Goal: Task Accomplishment & Management: Manage account settings

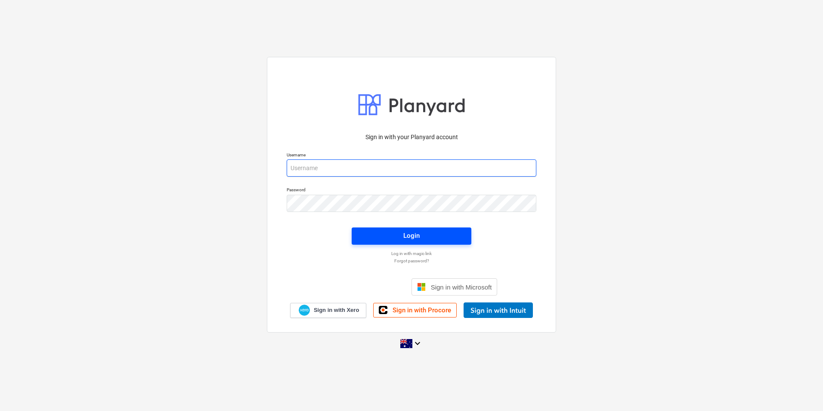
type input "skeane@keanegroup.com.au"
click at [415, 240] on div "Login" at bounding box center [411, 235] width 16 height 11
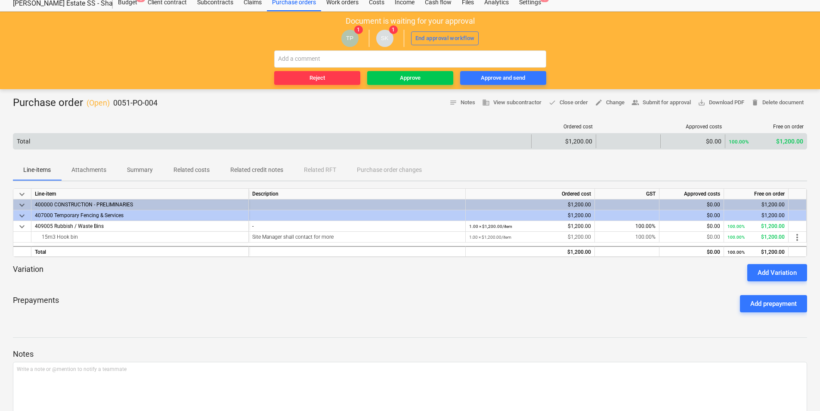
scroll to position [43, 0]
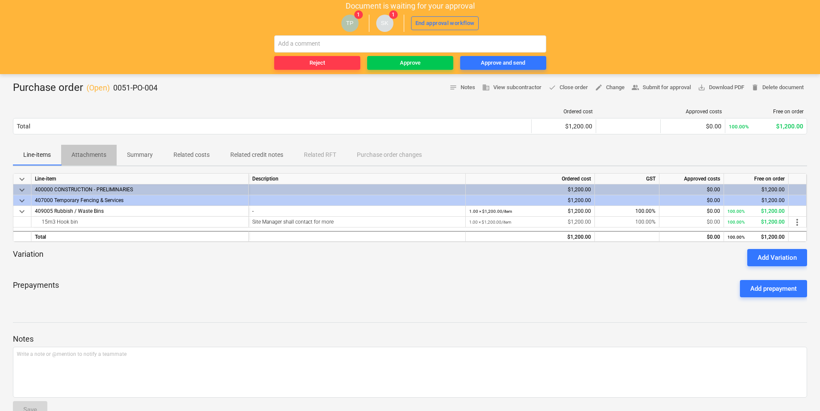
click at [100, 160] on span "Attachments" at bounding box center [89, 155] width 56 height 14
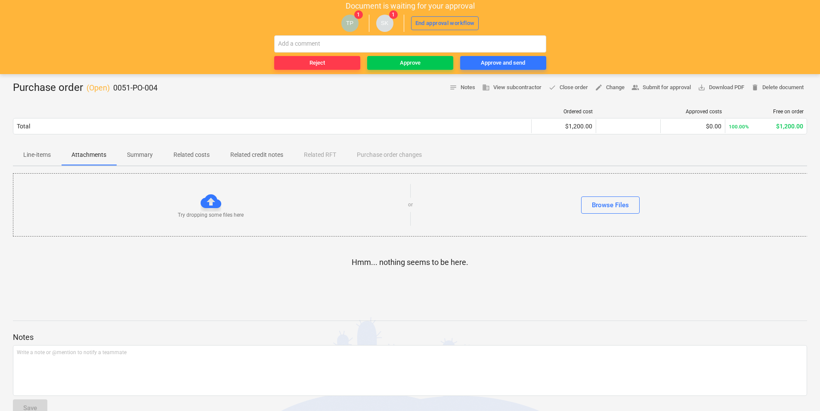
click at [55, 152] on span "Line-items" at bounding box center [37, 155] width 48 height 14
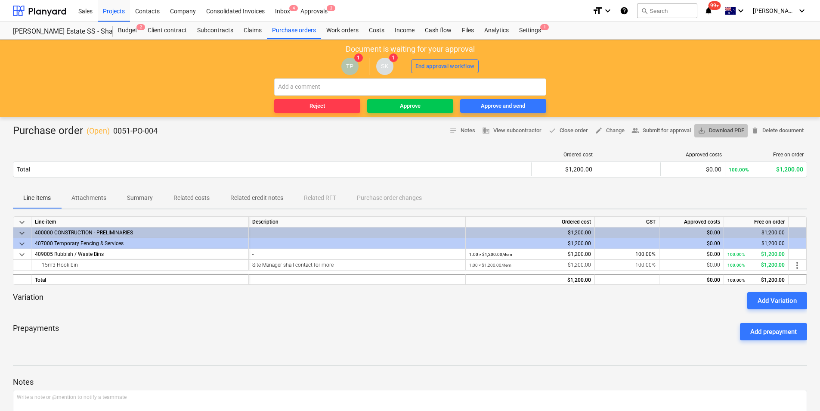
click at [716, 136] on button "save_alt Download PDF" at bounding box center [720, 130] width 53 height 13
click at [411, 105] on div "Approve" at bounding box center [410, 106] width 21 height 10
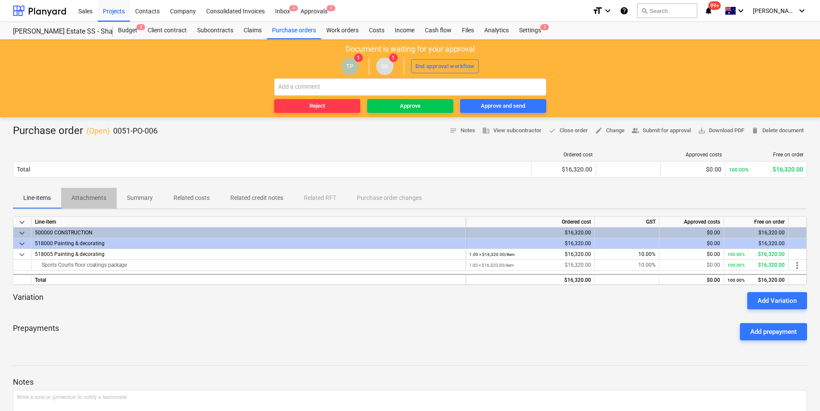
click at [82, 205] on button "Attachments" at bounding box center [89, 198] width 56 height 21
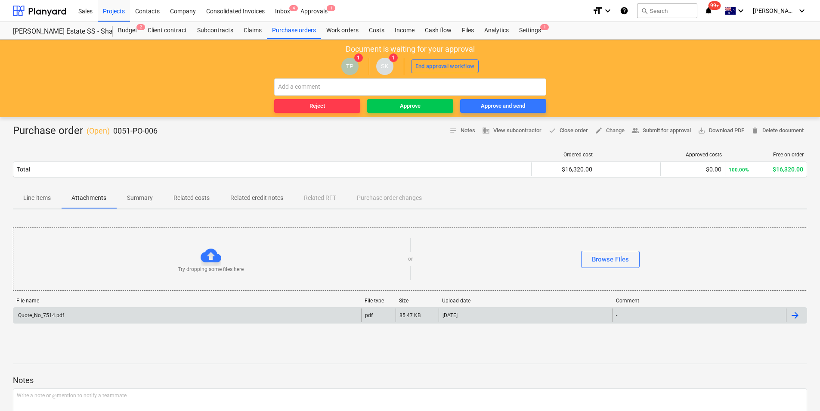
click at [114, 309] on div "Quote_No_7514.pdf" at bounding box center [187, 315] width 348 height 14
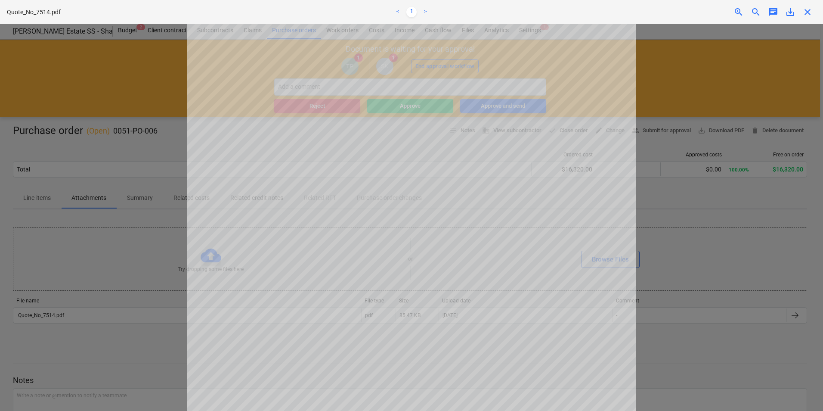
scroll to position [86, 0]
click at [672, 226] on div at bounding box center [411, 217] width 823 height 386
drag, startPoint x: 98, startPoint y: 207, endPoint x: 60, endPoint y: 198, distance: 38.9
click at [98, 207] on div at bounding box center [411, 217] width 823 height 386
click at [51, 195] on div at bounding box center [411, 217] width 823 height 386
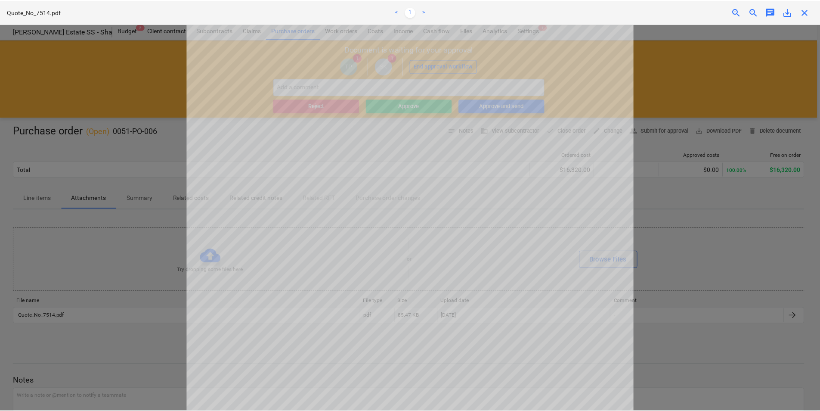
scroll to position [87, 0]
click at [39, 200] on div at bounding box center [411, 217] width 823 height 386
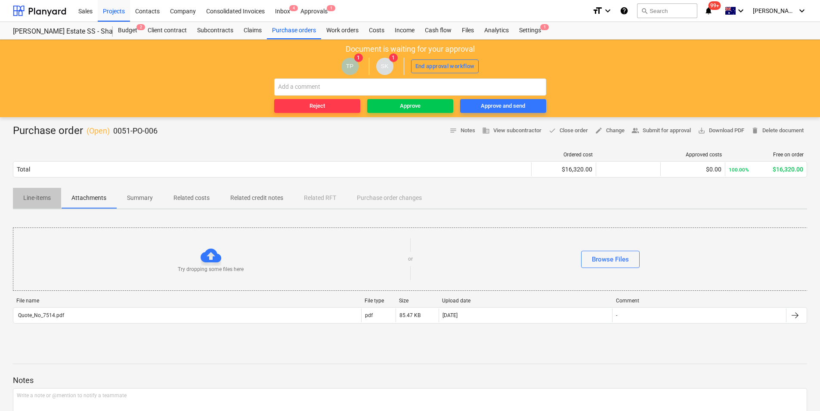
click at [40, 200] on p "Line-items" at bounding box center [37, 197] width 28 height 9
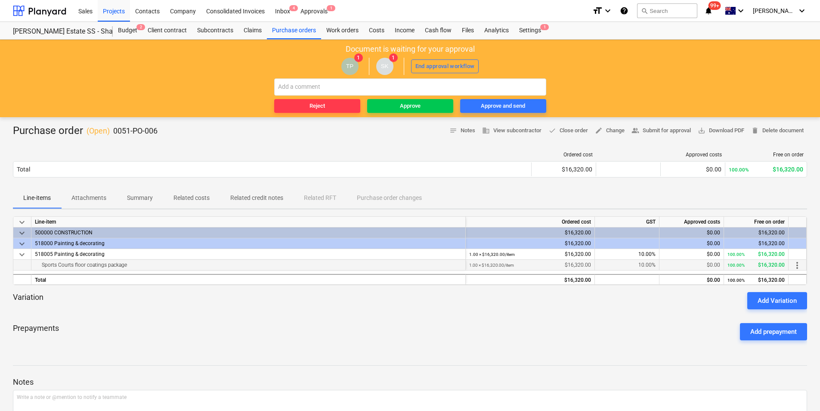
drag, startPoint x: 71, startPoint y: 265, endPoint x: 170, endPoint y: 268, distance: 99.0
click at [170, 268] on div "Sports Courts floor coatings package" at bounding box center [248, 265] width 427 height 10
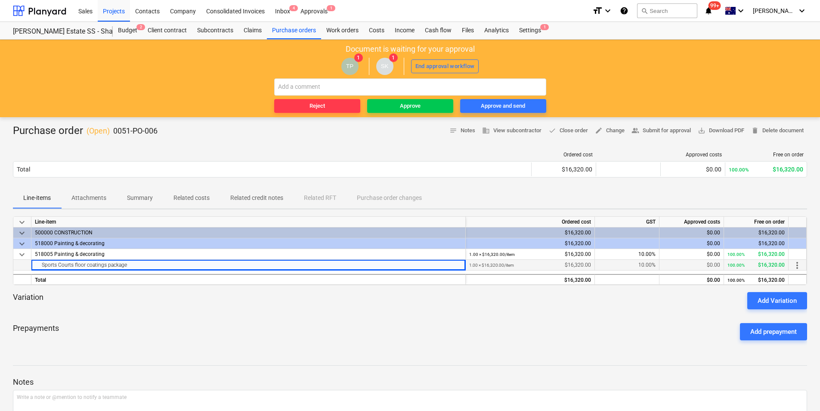
click at [170, 268] on div "Sports Courts floor coatings package" at bounding box center [248, 265] width 427 height 10
drag, startPoint x: 226, startPoint y: 295, endPoint x: 251, endPoint y: 303, distance: 26.0
click at [228, 295] on div "Variation Add Variation" at bounding box center [410, 300] width 794 height 17
click at [86, 204] on div "Line-items Attachments Summary Related costs Related credit notes Related RFT P…" at bounding box center [410, 199] width 794 height 22
drag, startPoint x: 91, startPoint y: 199, endPoint x: 98, endPoint y: 204, distance: 8.5
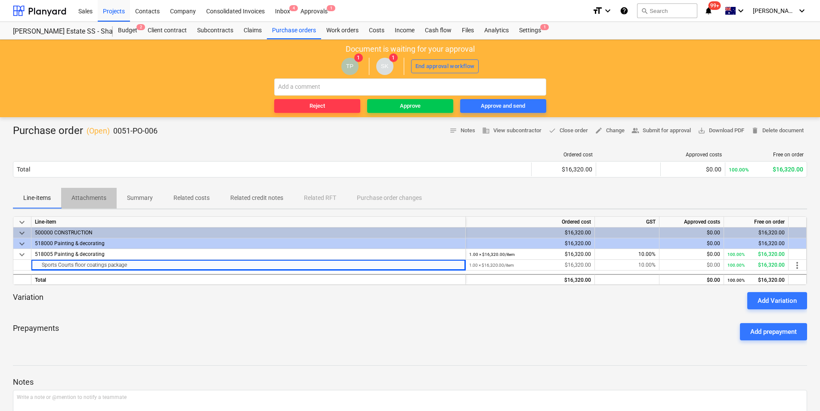
click at [91, 199] on p "Attachments" at bounding box center [88, 197] width 35 height 9
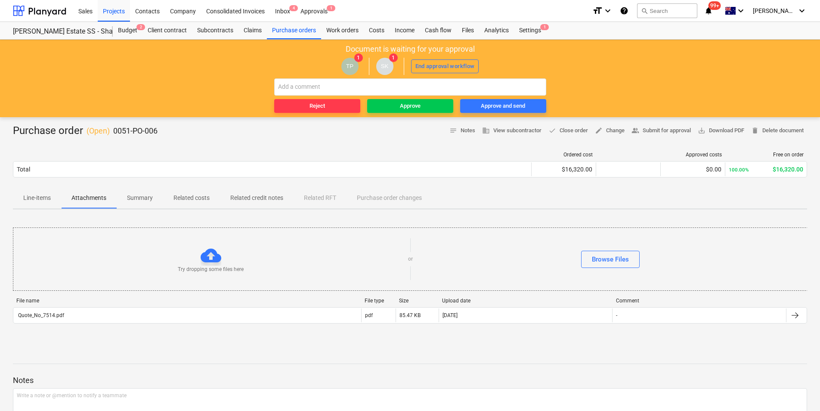
click at [127, 200] on p "Summary" at bounding box center [140, 197] width 26 height 9
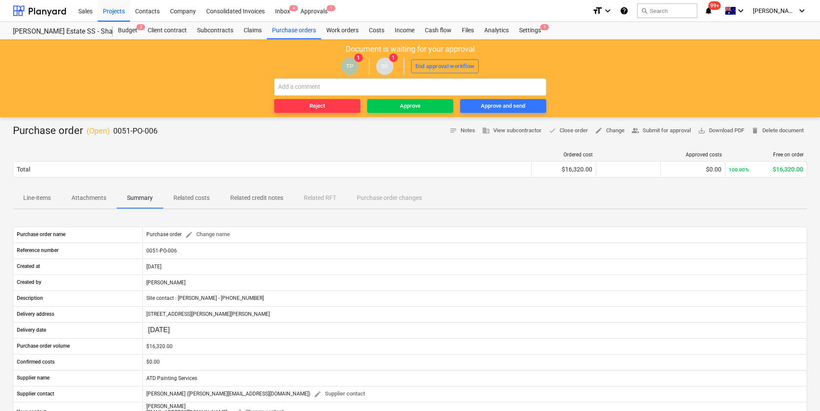
click at [100, 200] on p "Attachments" at bounding box center [88, 197] width 35 height 9
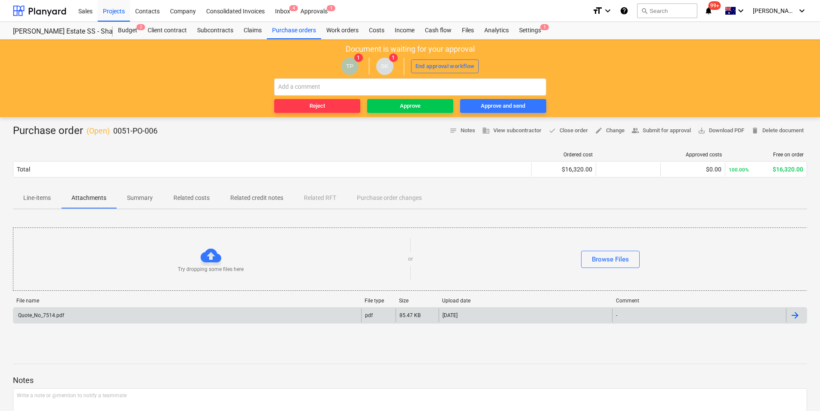
click at [117, 316] on div "Quote_No_7514.pdf" at bounding box center [187, 315] width 348 height 14
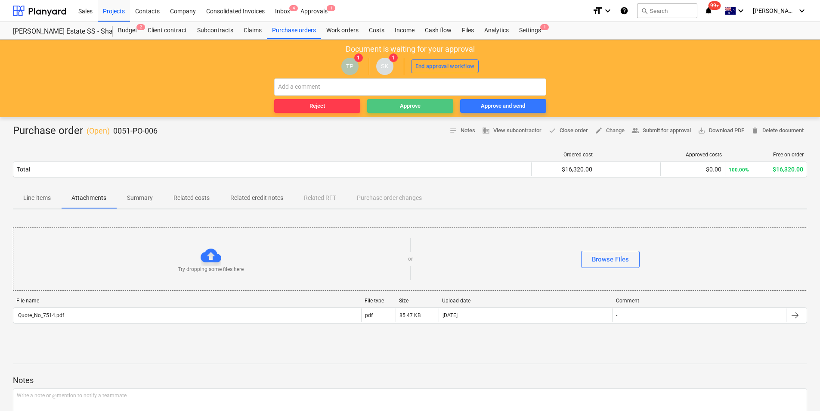
click at [405, 108] on div "Approve" at bounding box center [410, 106] width 21 height 10
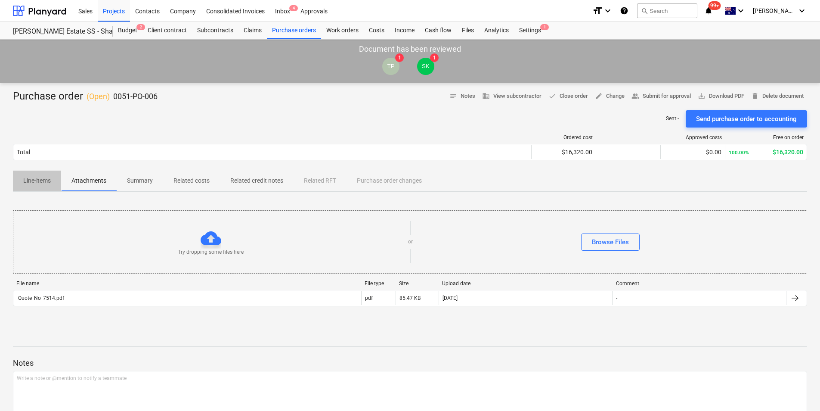
click at [53, 175] on span "Line-items" at bounding box center [37, 180] width 48 height 14
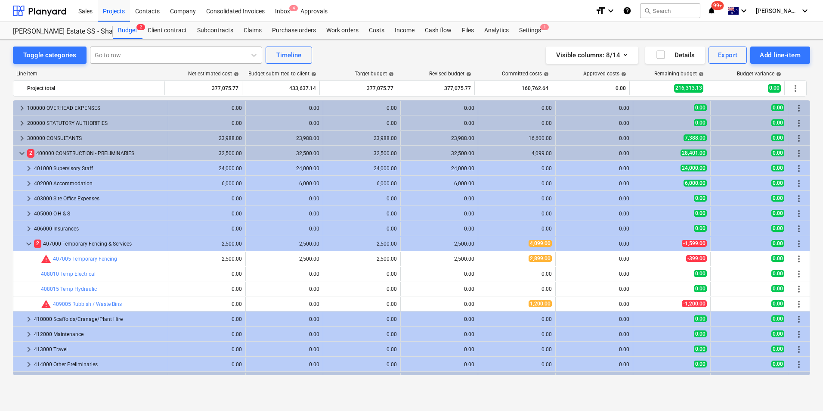
scroll to position [26, 0]
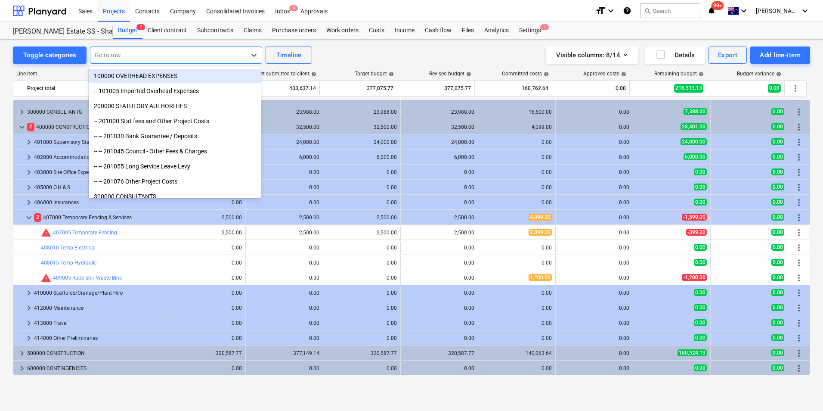
click at [178, 59] on div "Go to row" at bounding box center [167, 55] width 155 height 12
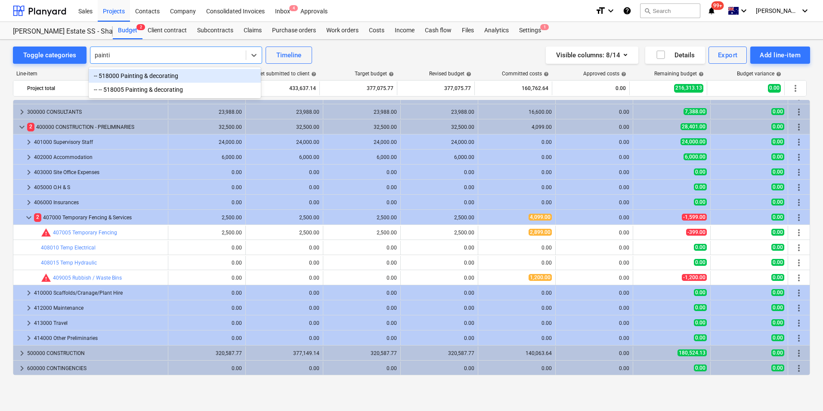
type input "paintin"
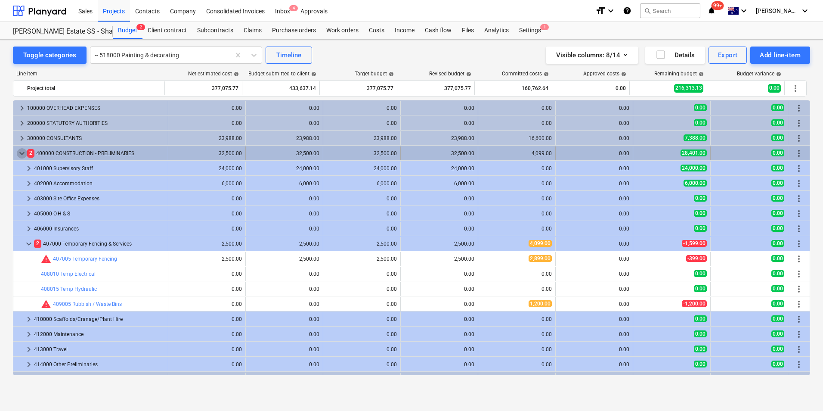
click at [23, 148] on span "keyboard_arrow_down" at bounding box center [22, 153] width 10 height 10
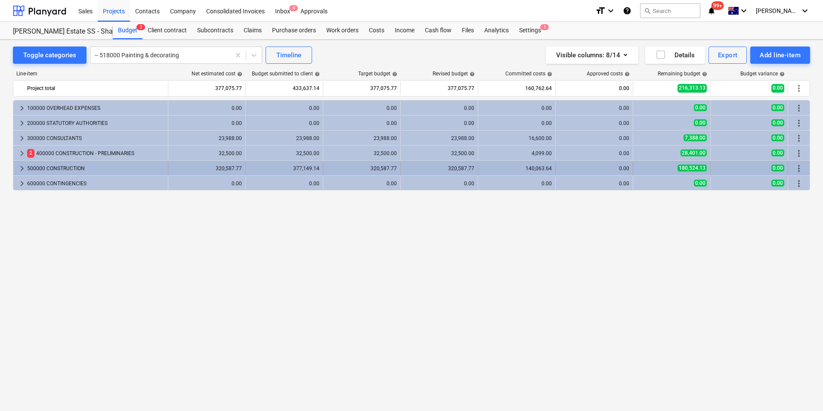
click at [19, 165] on span "keyboard_arrow_right" at bounding box center [22, 168] width 10 height 10
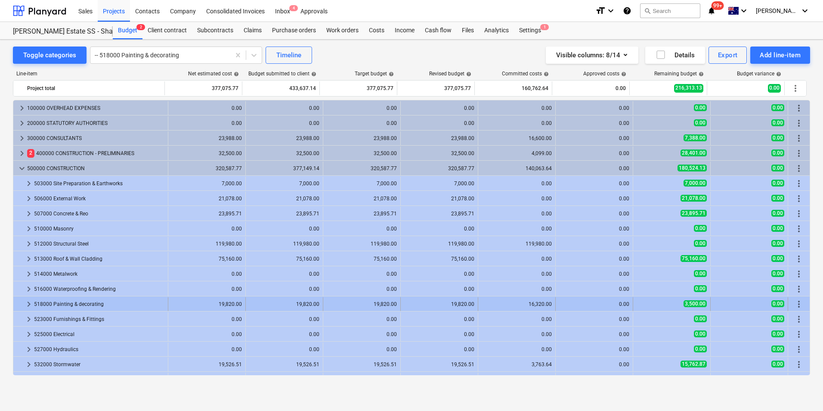
click at [26, 305] on span "keyboard_arrow_right" at bounding box center [29, 304] width 10 height 10
